Goal: Find specific page/section: Find specific page/section

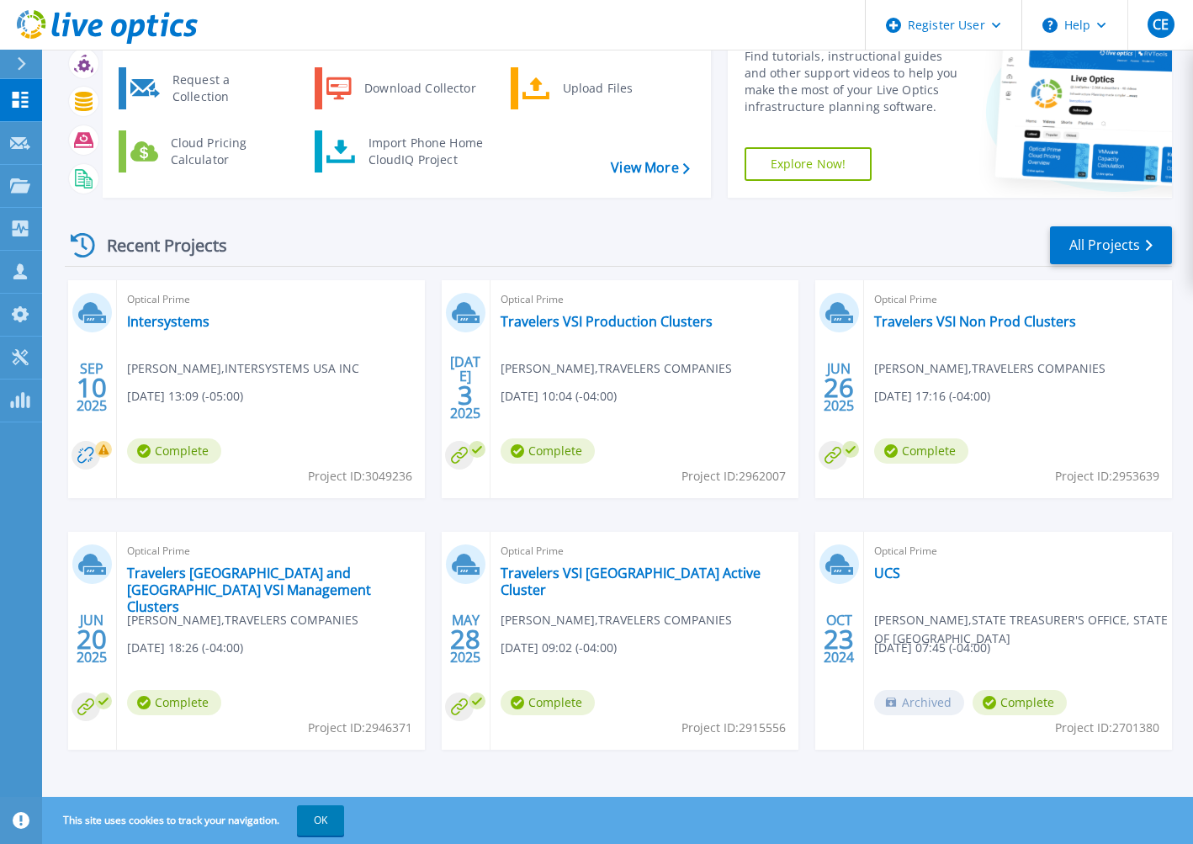
scroll to position [88, 0]
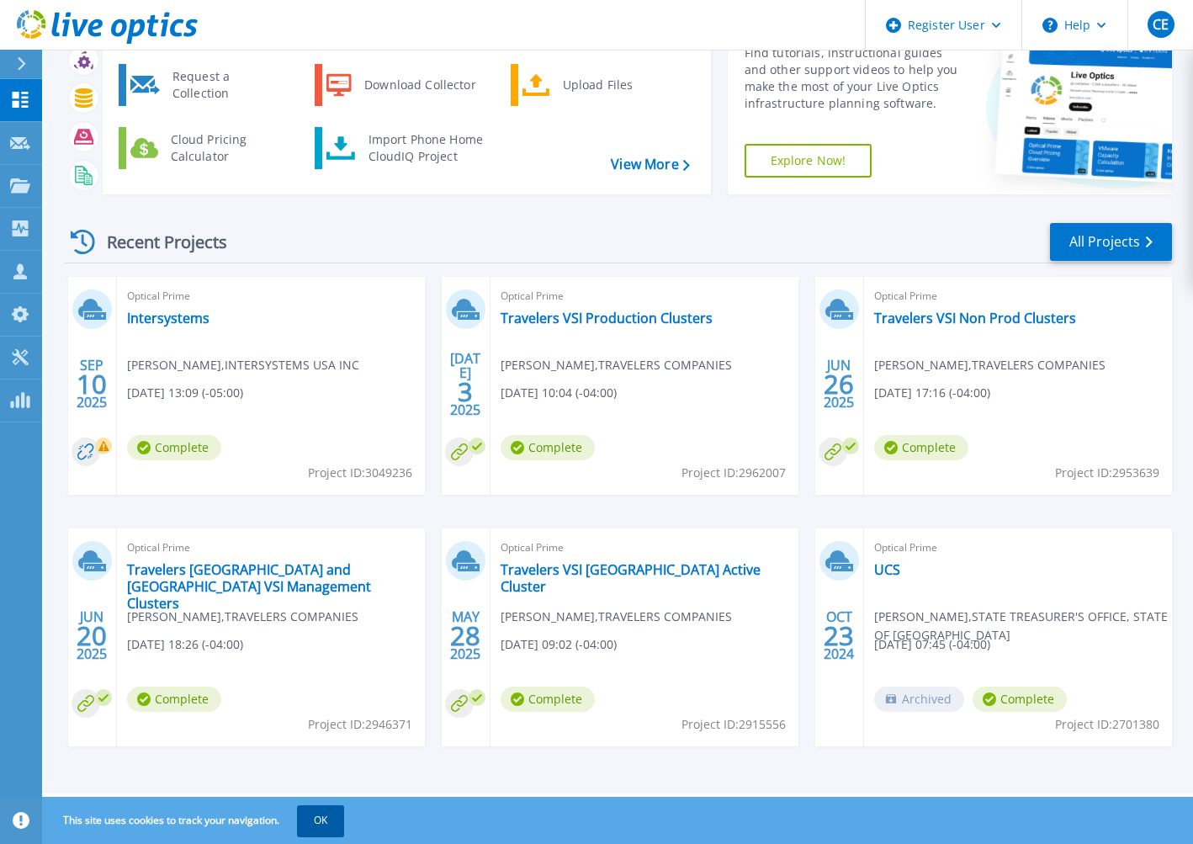
click at [309, 822] on button "OK" at bounding box center [320, 820] width 47 height 30
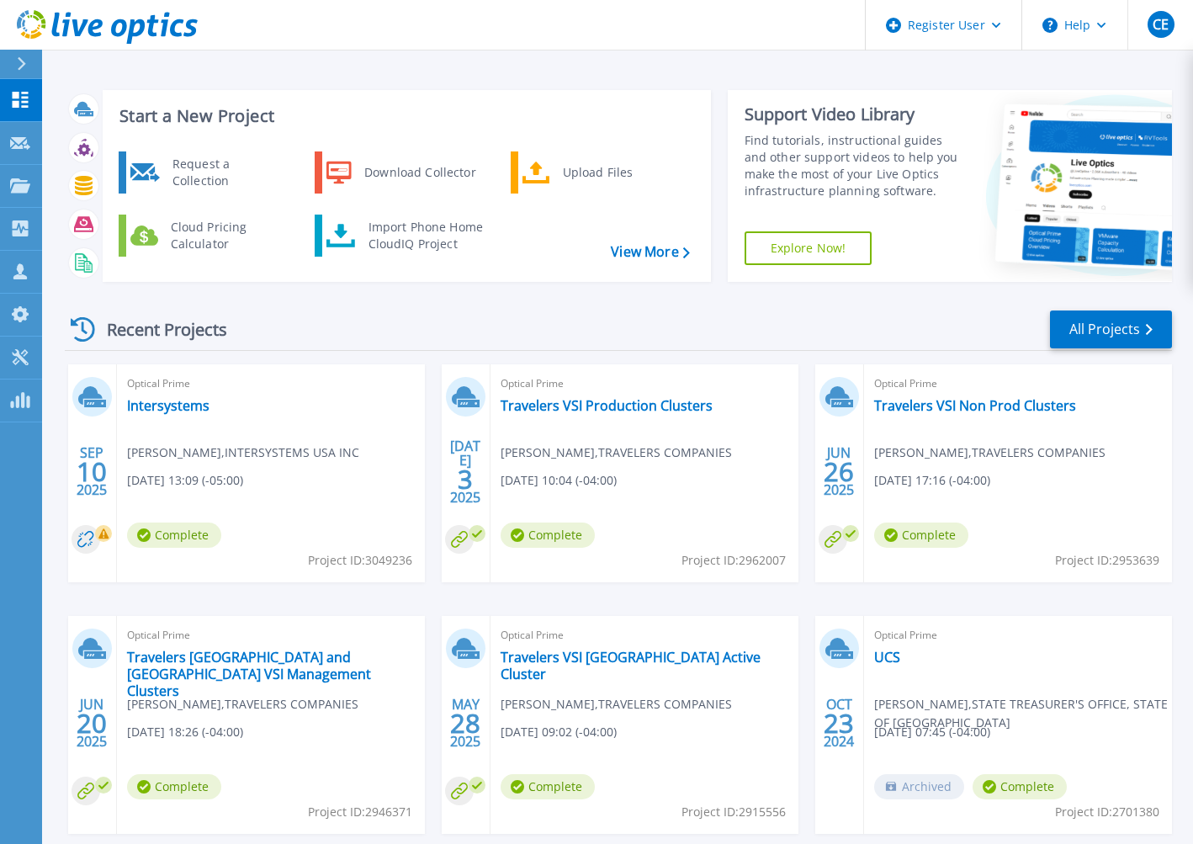
scroll to position [0, 0]
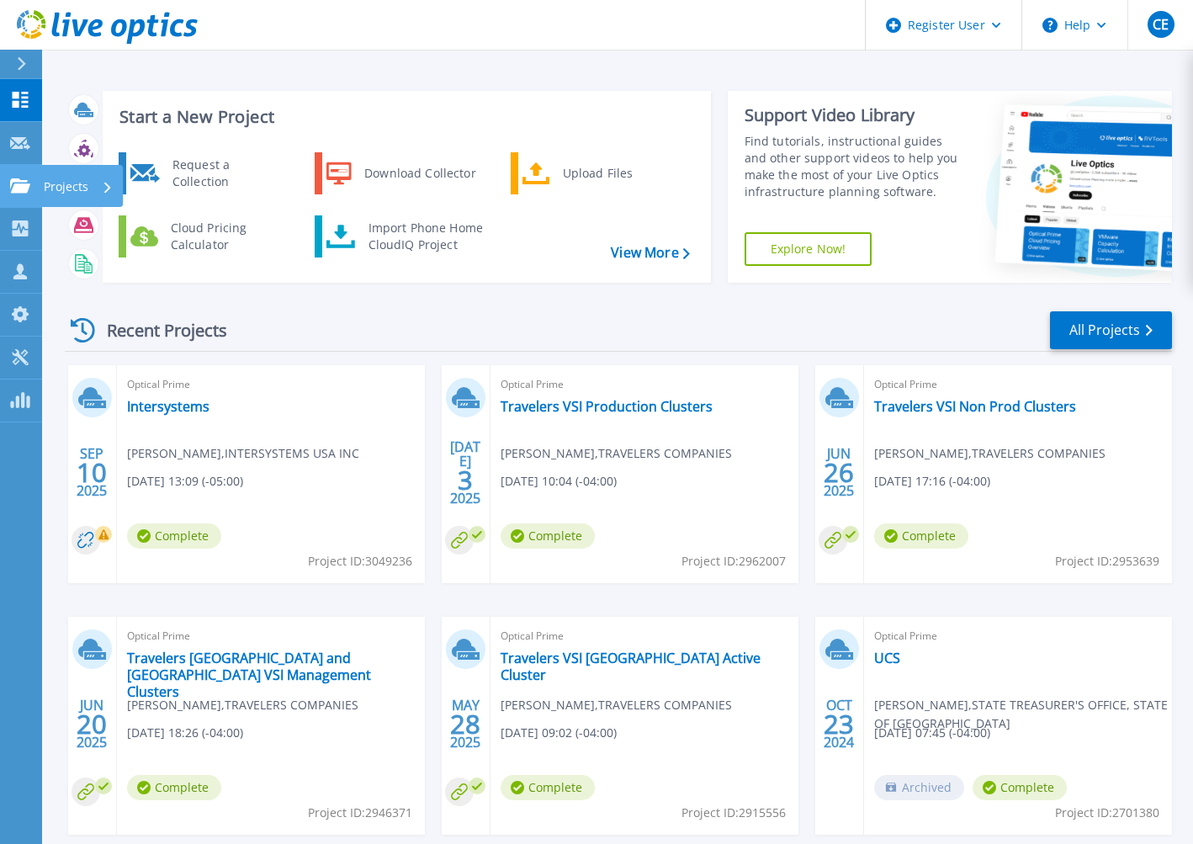
click at [14, 188] on icon at bounding box center [20, 185] width 20 height 14
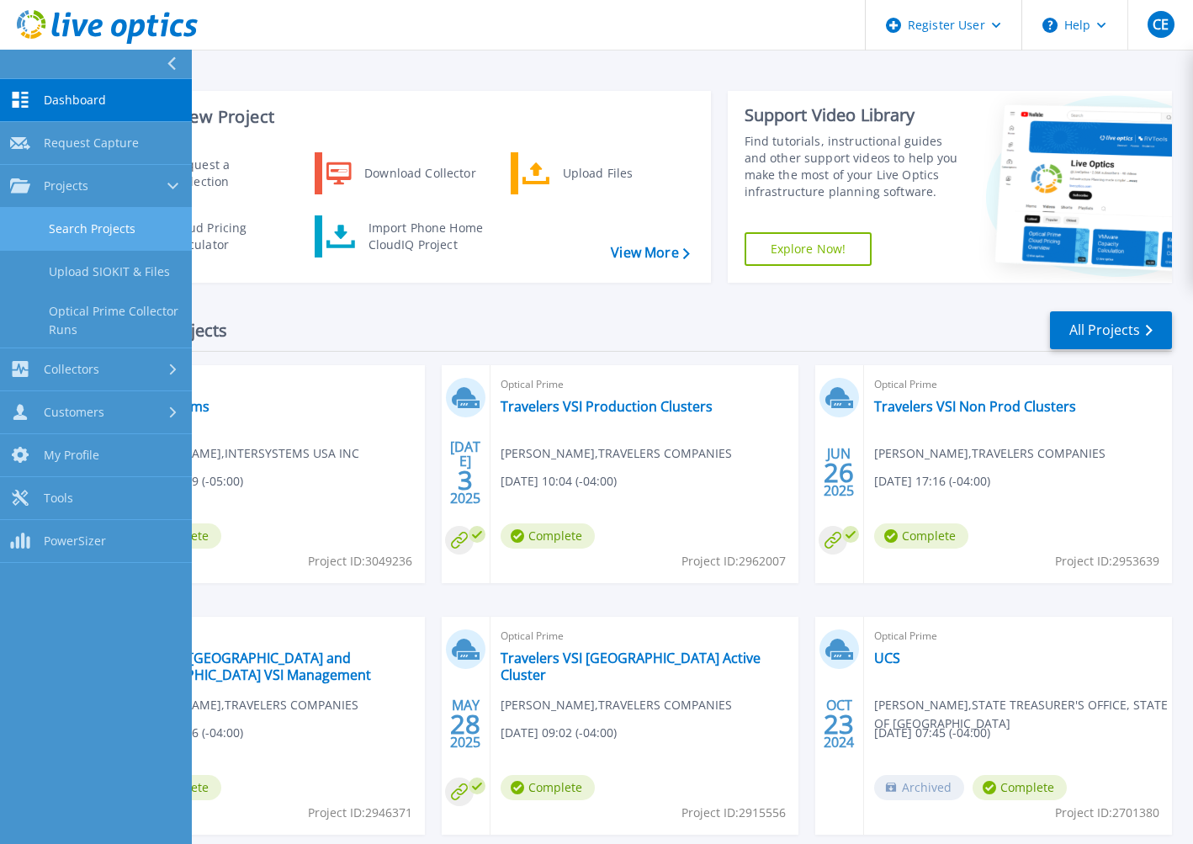
click at [99, 219] on link "Search Projects" at bounding box center [96, 229] width 192 height 43
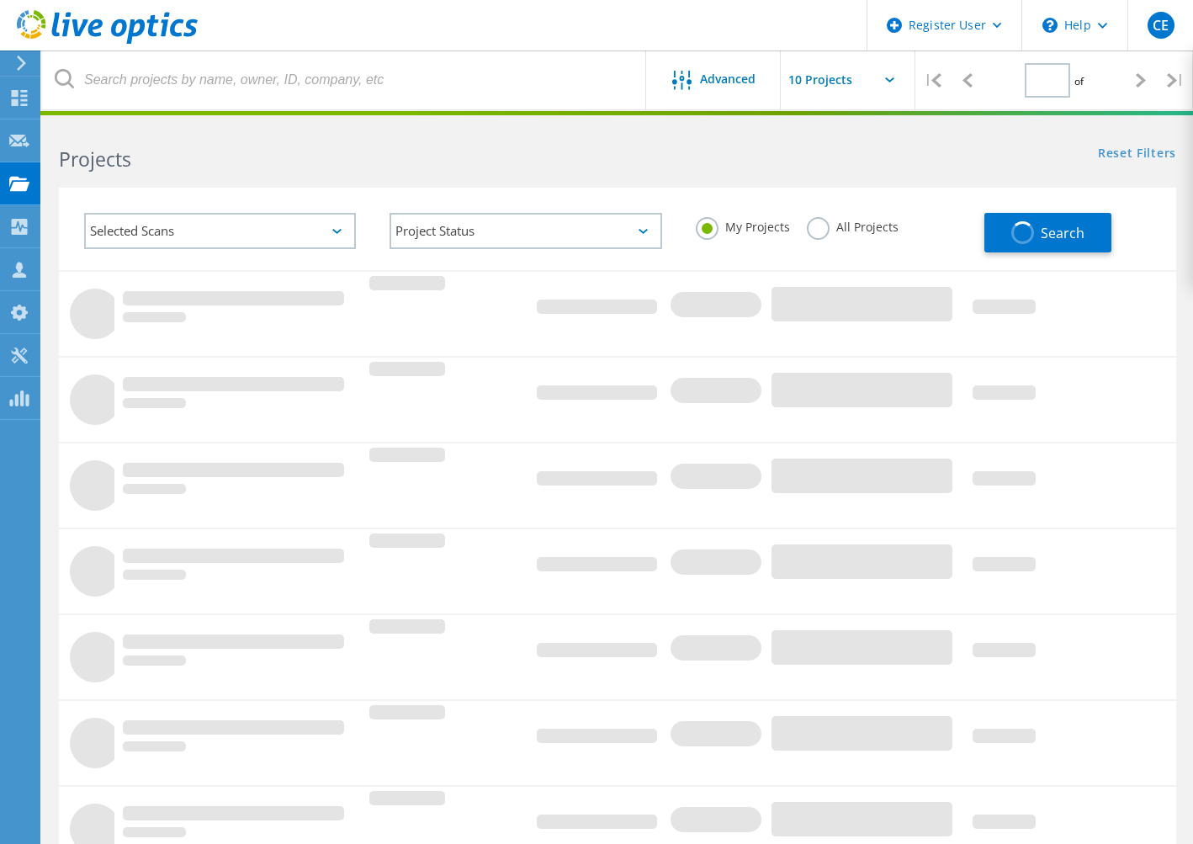
type input "1"
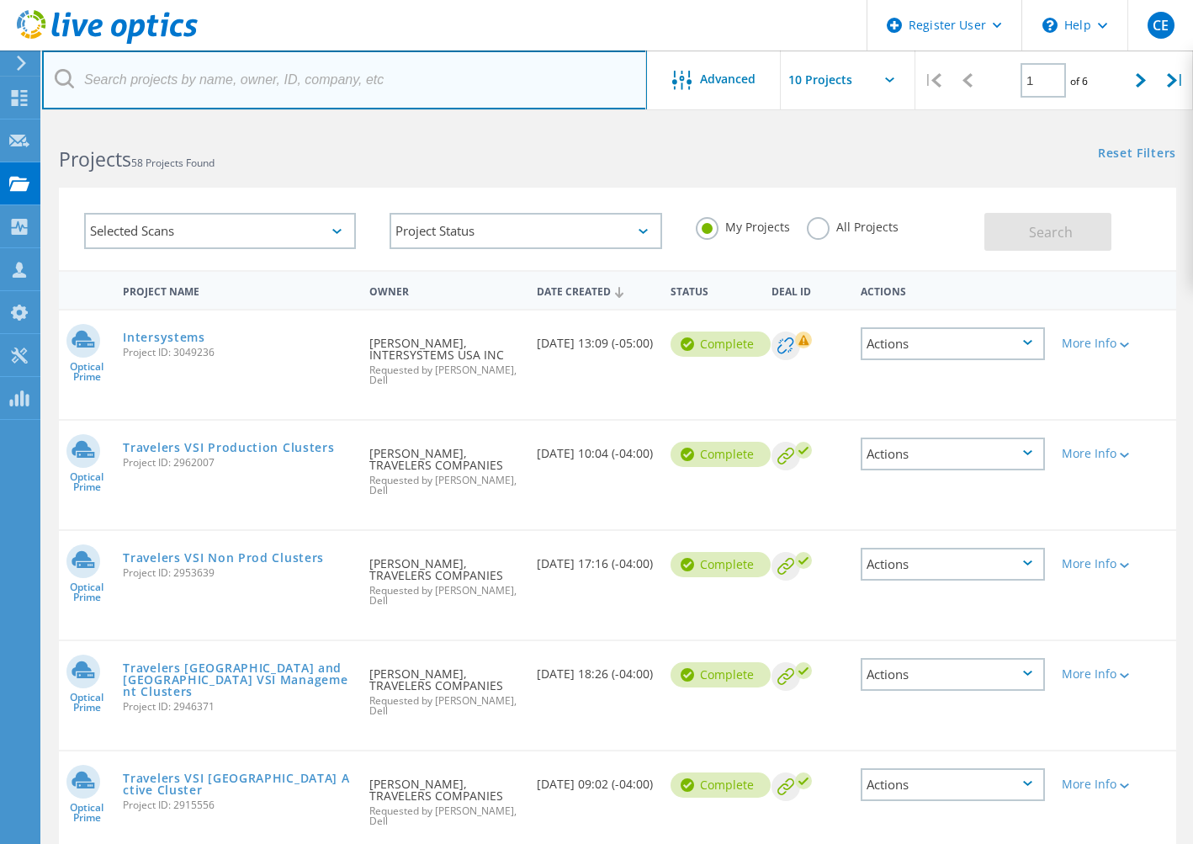
click at [459, 77] on input "text" at bounding box center [344, 79] width 605 height 59
type input "NYU"
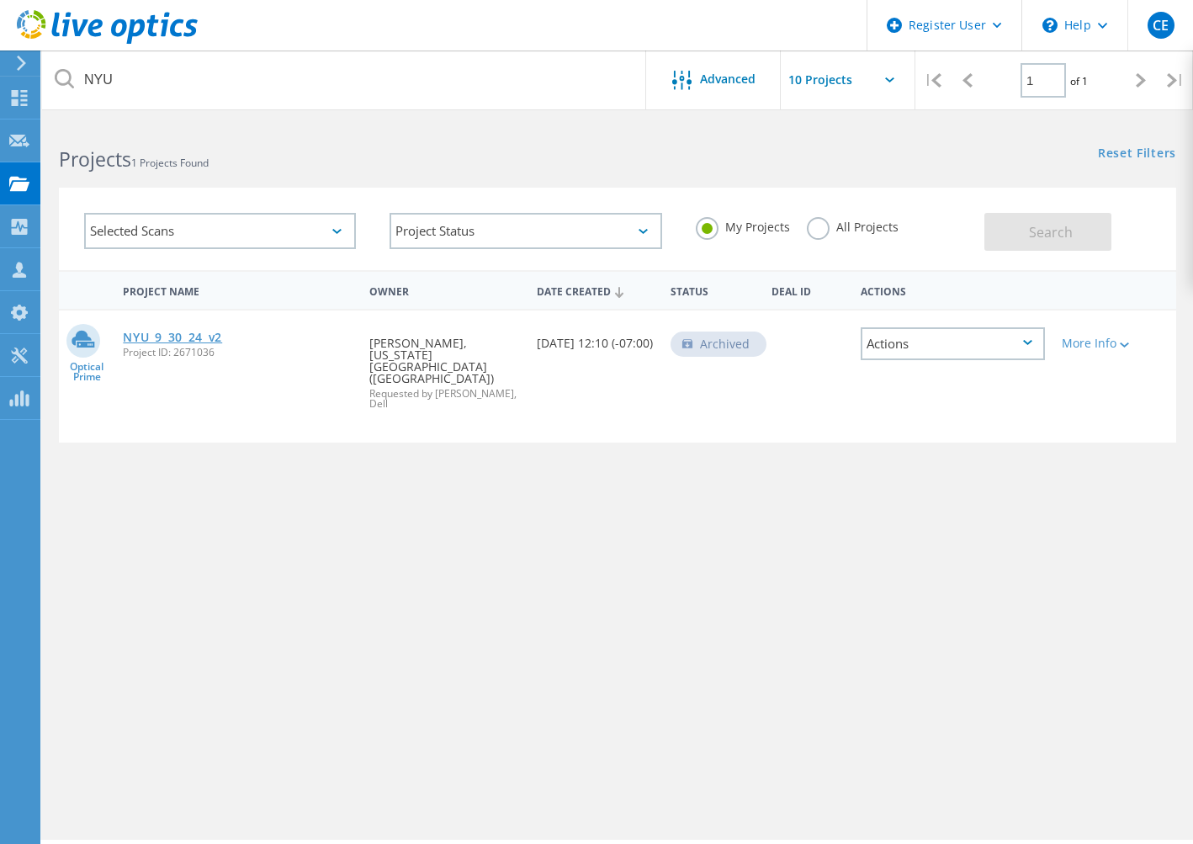
click at [222, 337] on link "NYU_9_30_24_v2" at bounding box center [172, 337] width 99 height 12
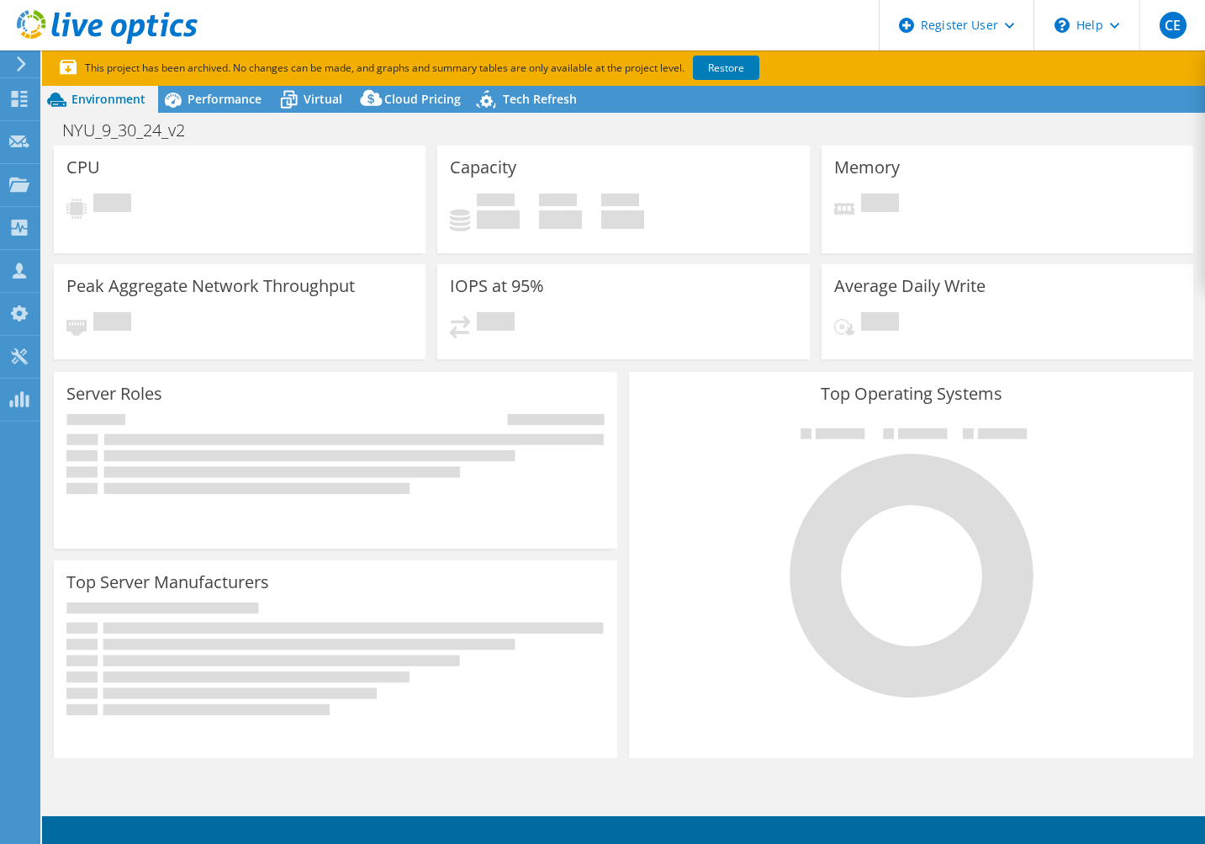
select select "USD"
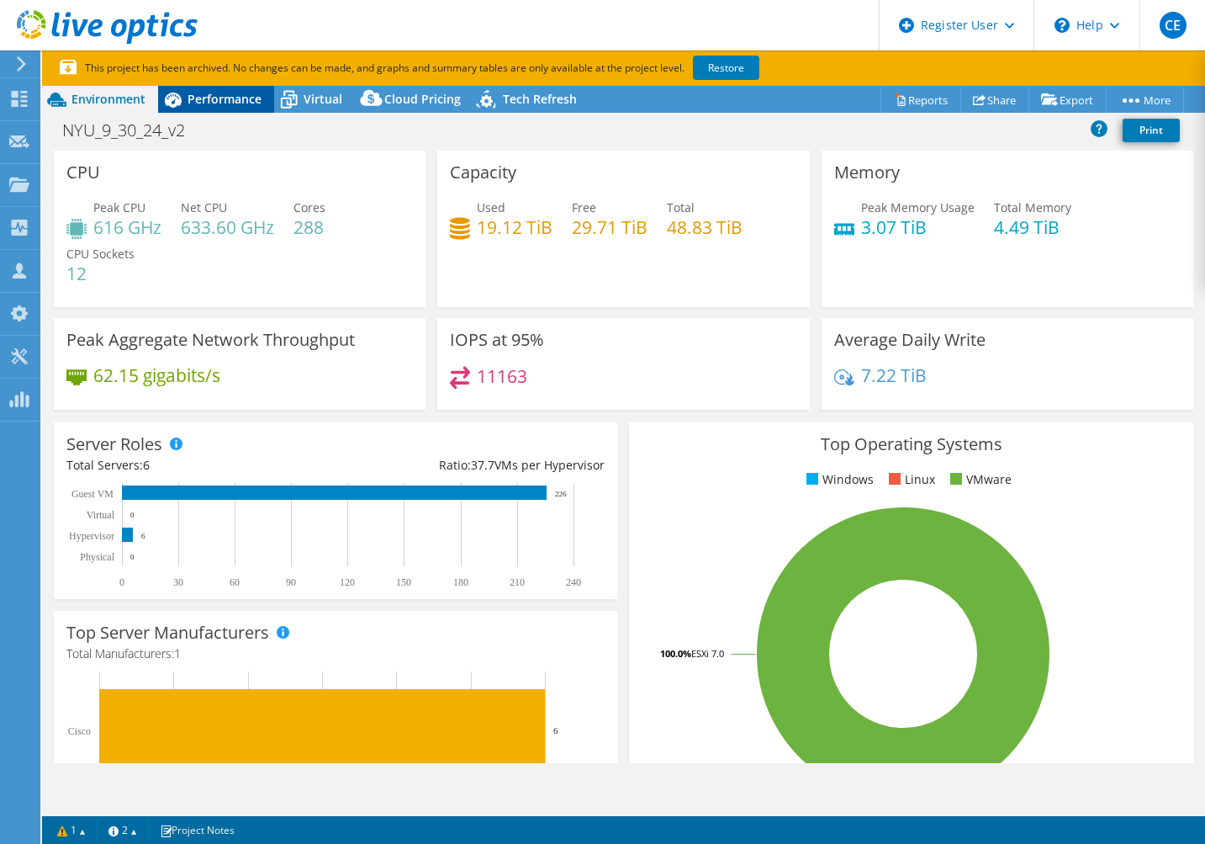
click at [237, 101] on span "Performance" at bounding box center [225, 99] width 74 height 16
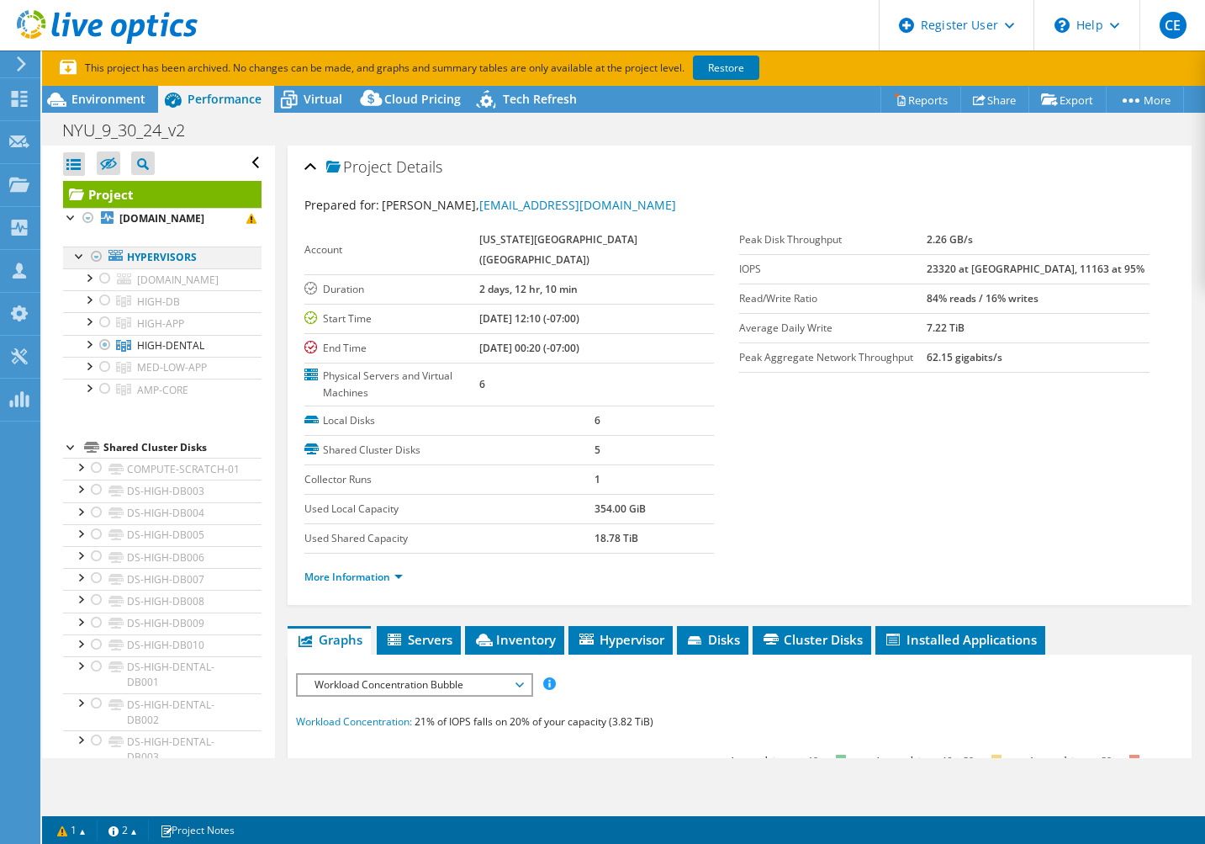
click at [97, 267] on div at bounding box center [96, 256] width 17 height 20
click at [87, 216] on div at bounding box center [88, 218] width 17 height 20
click at [87, 219] on div at bounding box center [88, 218] width 17 height 20
click at [728, 66] on link "Restore" at bounding box center [726, 68] width 66 height 24
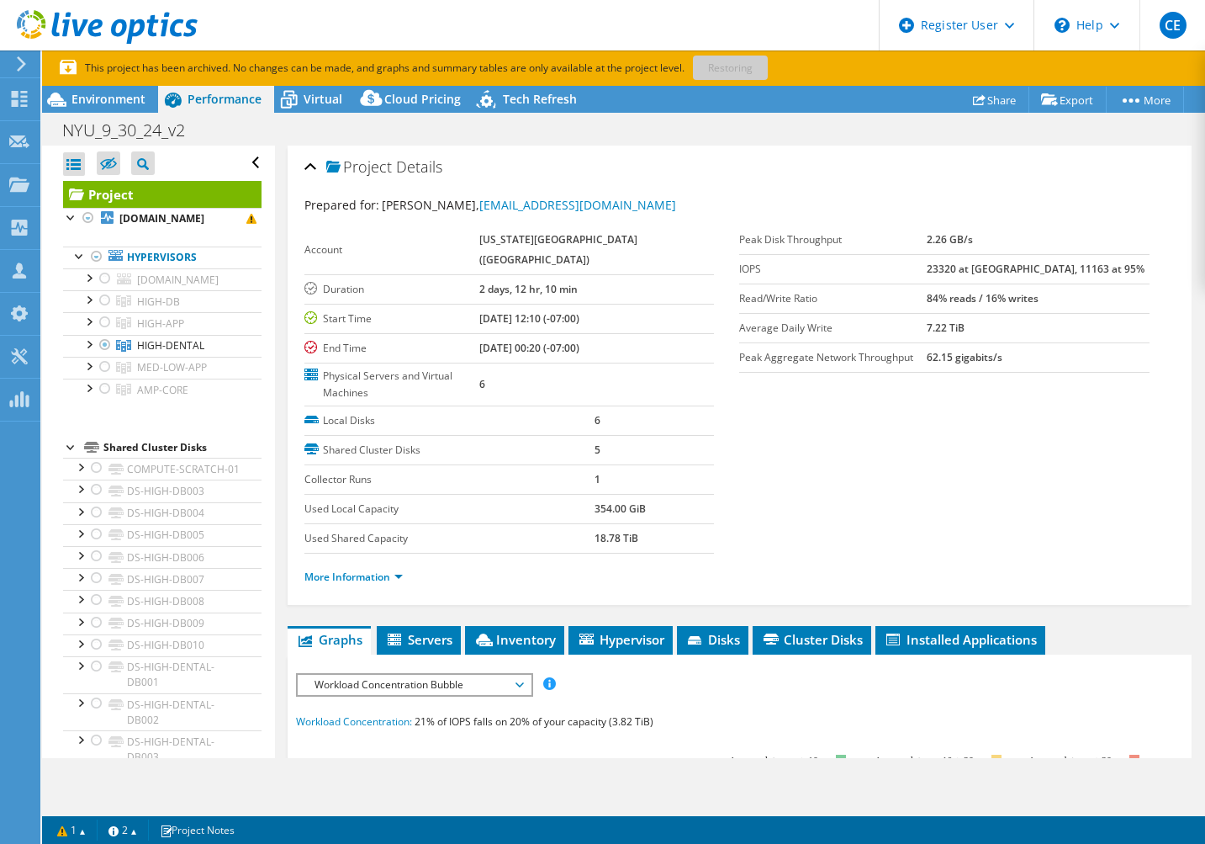
click at [738, 70] on p "This project has been archived. No changes can be made, and graphs and summary …" at bounding box center [472, 68] width 824 height 19
click at [719, 61] on p "This project has been archived. No changes can be made, and graphs and summary …" at bounding box center [472, 68] width 824 height 19
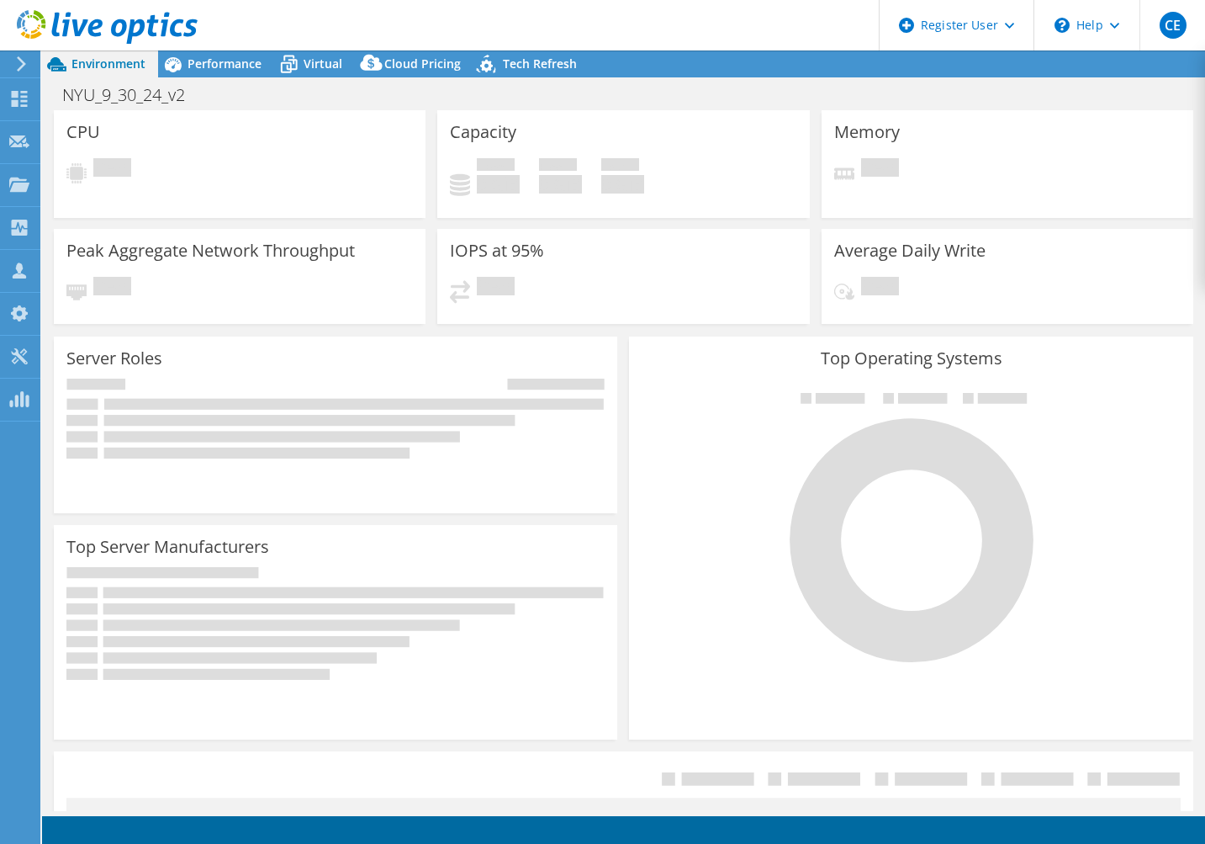
select select "USD"
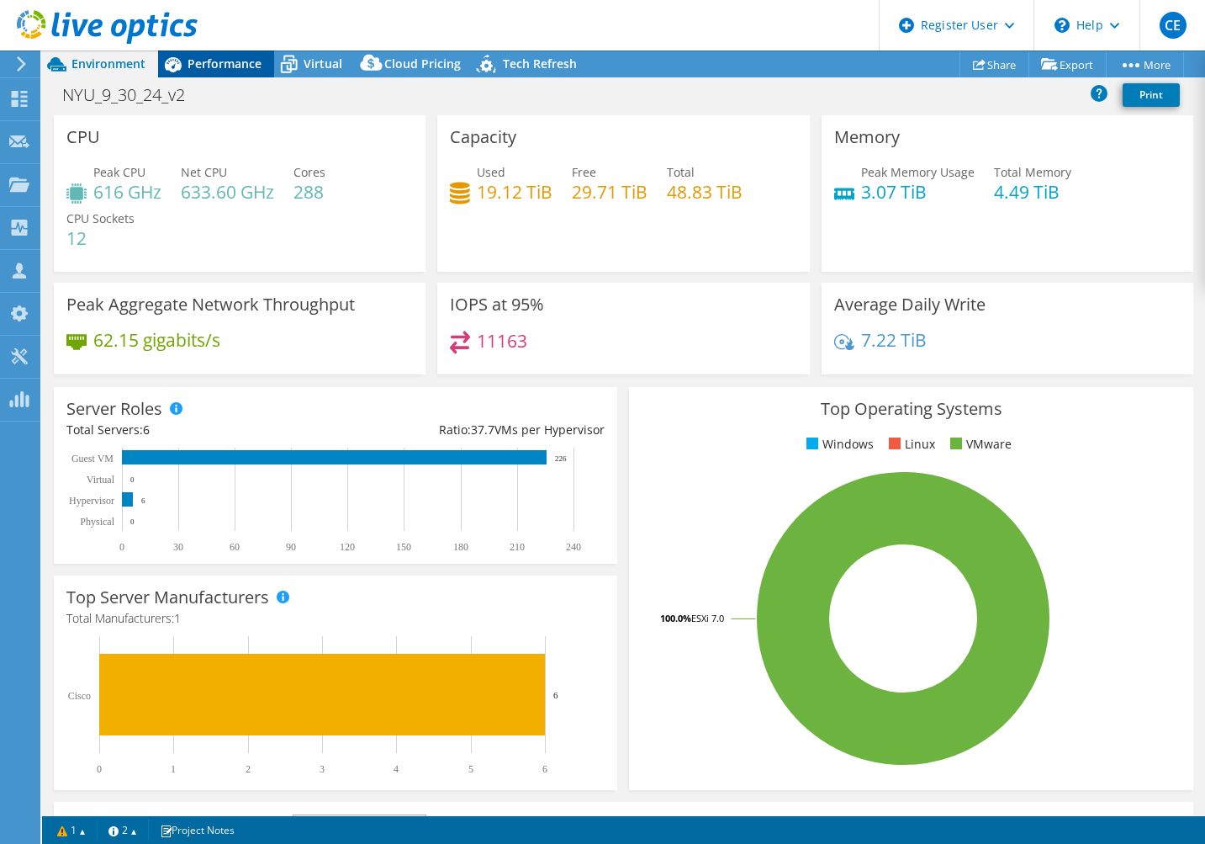
click at [235, 60] on span "Performance" at bounding box center [225, 64] width 74 height 16
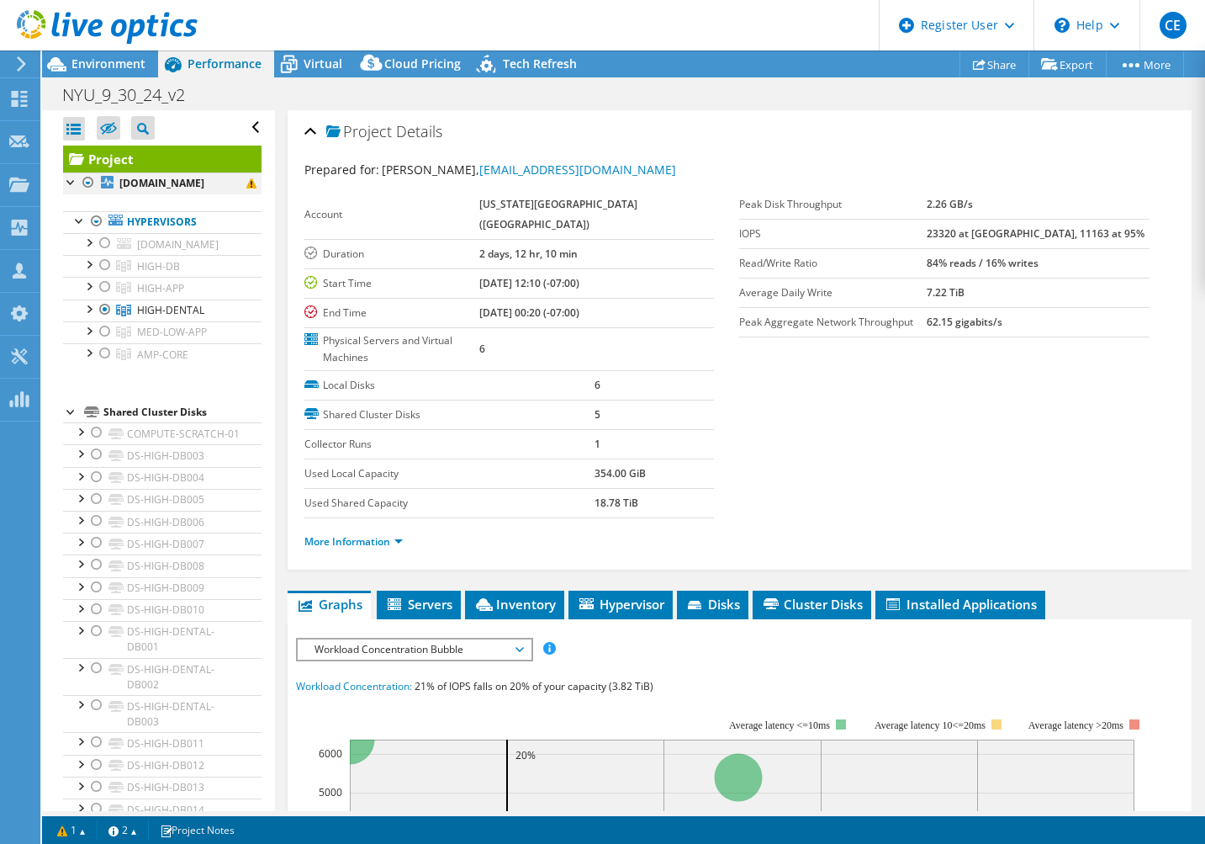
click at [88, 183] on div at bounding box center [88, 182] width 17 height 20
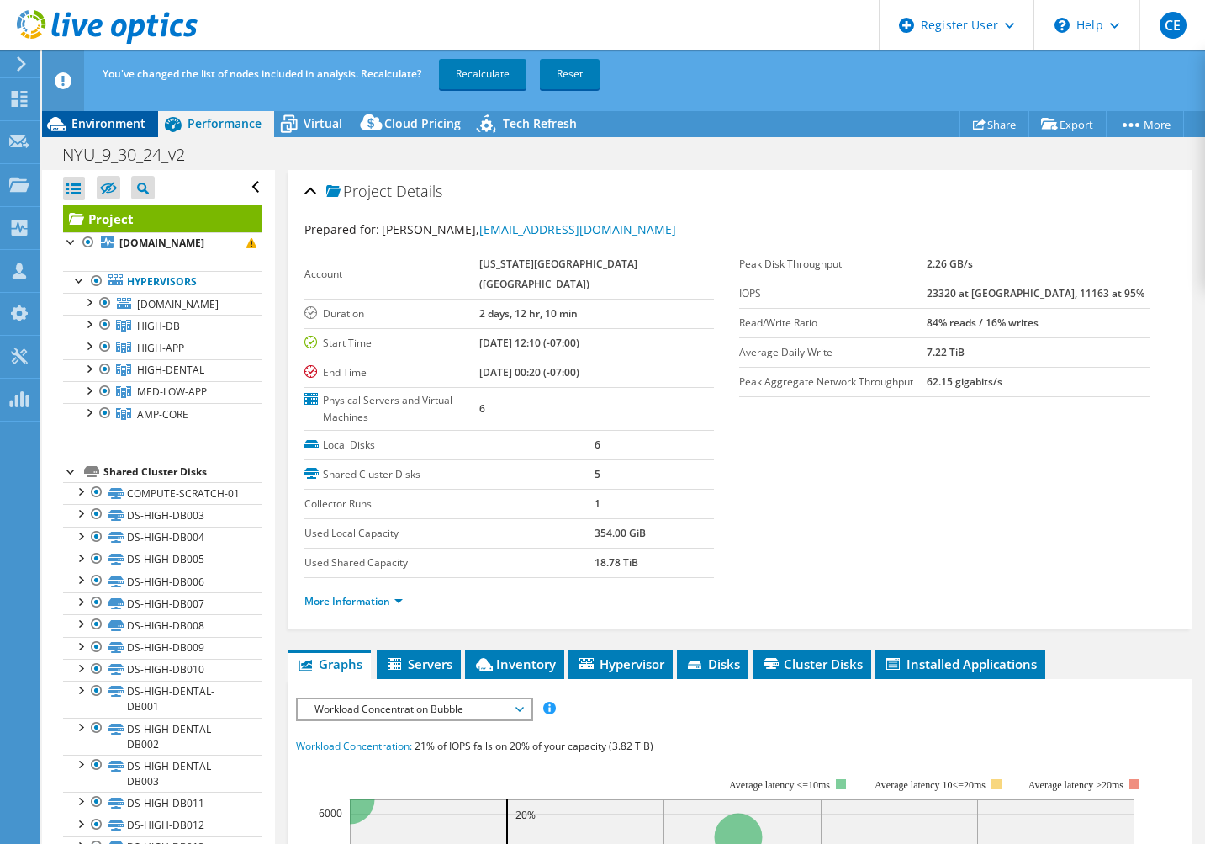
click at [142, 121] on span "Environment" at bounding box center [108, 123] width 74 height 16
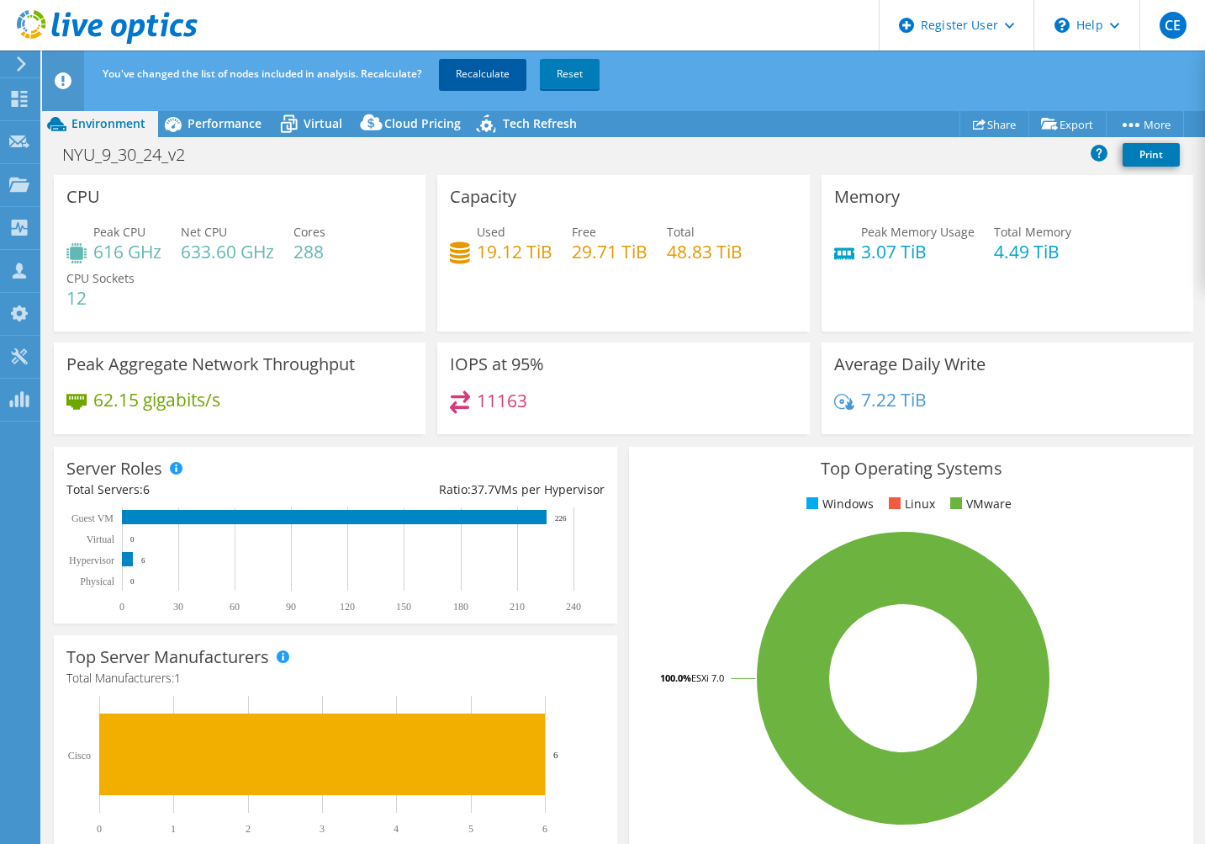
click at [471, 73] on link "Recalculate" at bounding box center [482, 74] width 87 height 30
